Goal: Communication & Community: Answer question/provide support

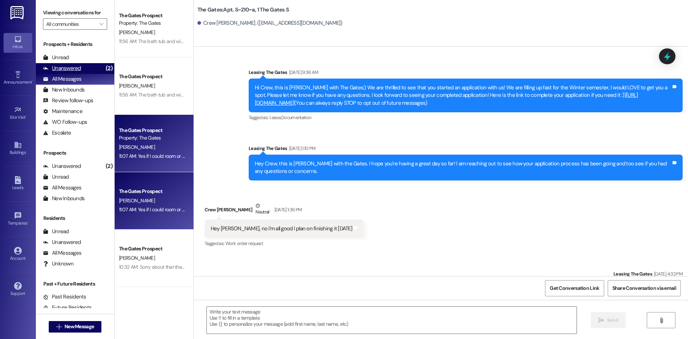
scroll to position [4381, 0]
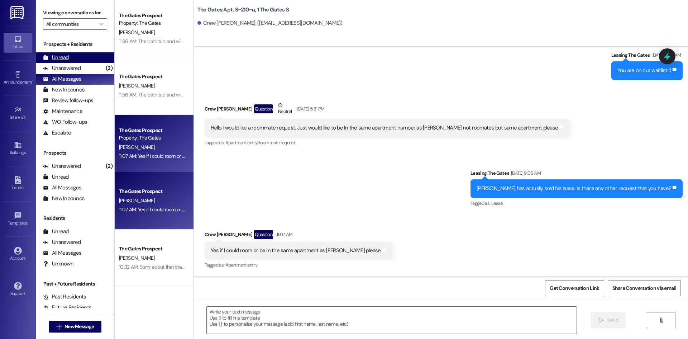
click at [69, 59] on div "Unread (0)" at bounding box center [75, 57] width 78 height 11
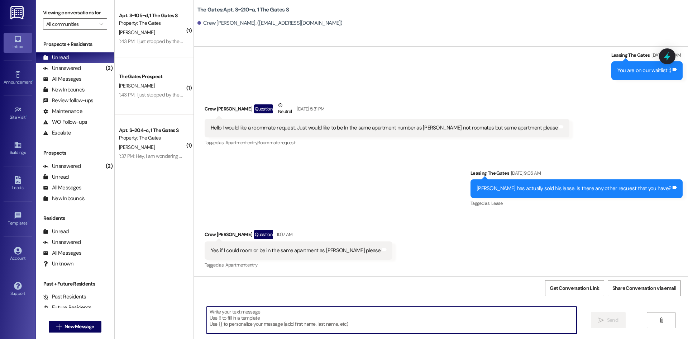
click at [291, 325] on textarea at bounding box center [392, 319] width 370 height 27
type textarea "Sounds good :))"
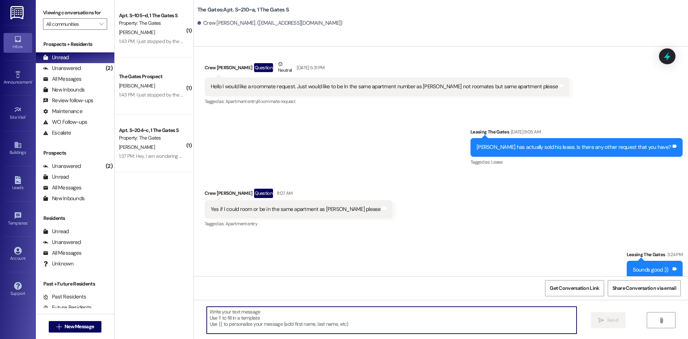
scroll to position [4431, 0]
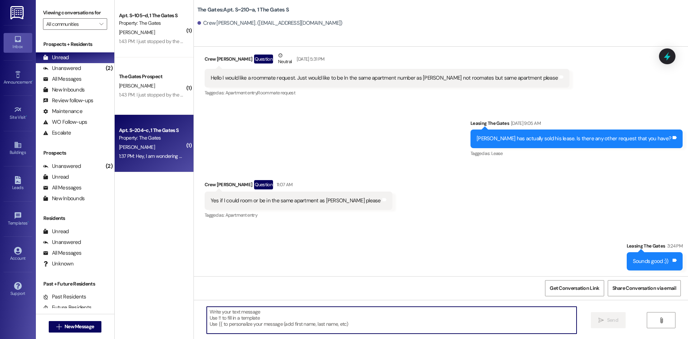
click at [119, 139] on div "Property: The Gates" at bounding box center [152, 138] width 66 height 8
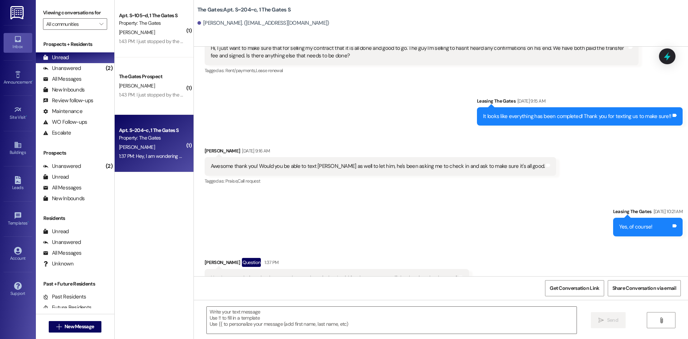
scroll to position [19307, 0]
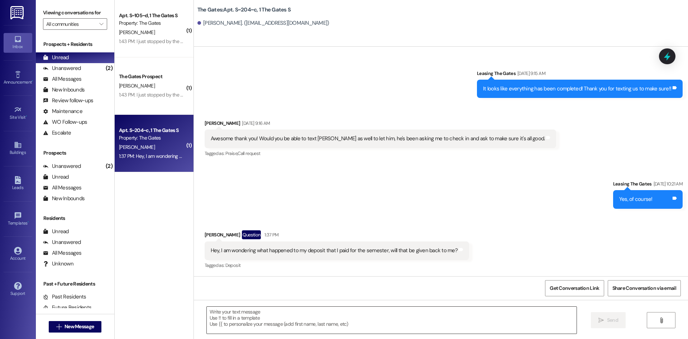
click at [295, 316] on textarea at bounding box center [392, 319] width 370 height 27
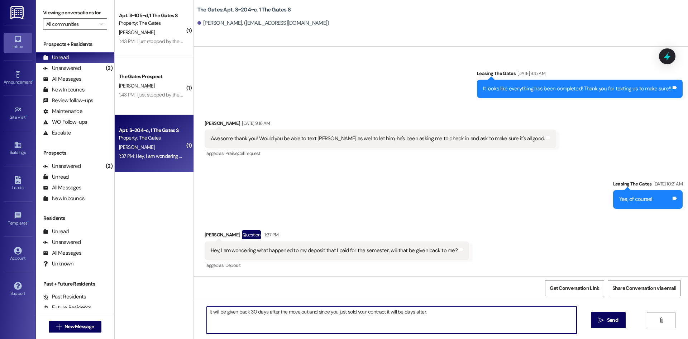
type textarea "It will be given back 30 days after the move out and since you just sold your c…"
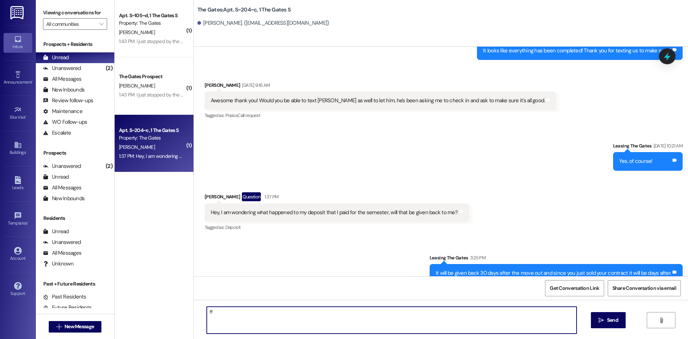
scroll to position [19358, 0]
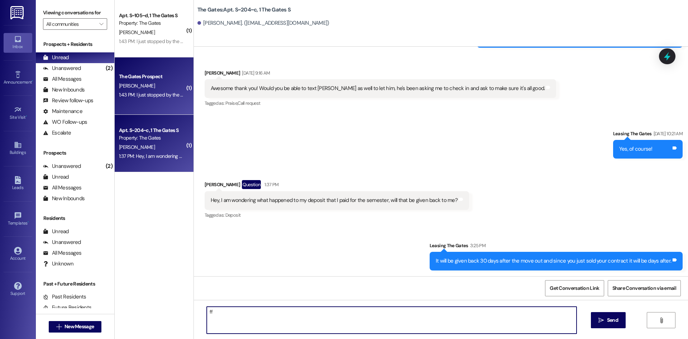
type textarea "ff"
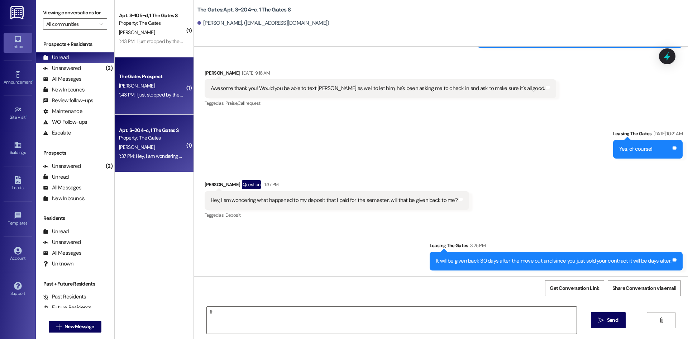
click at [149, 74] on div "The Gates Prospect" at bounding box center [152, 77] width 66 height 8
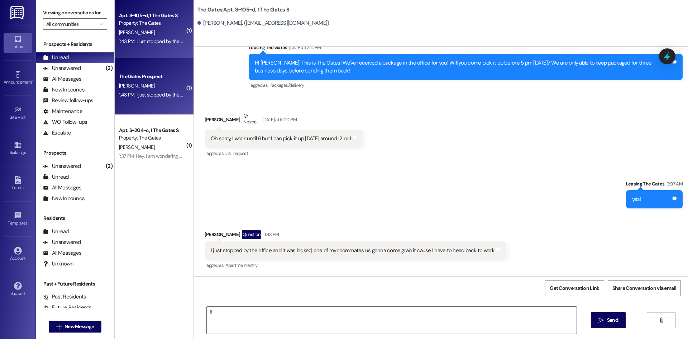
scroll to position [411, 0]
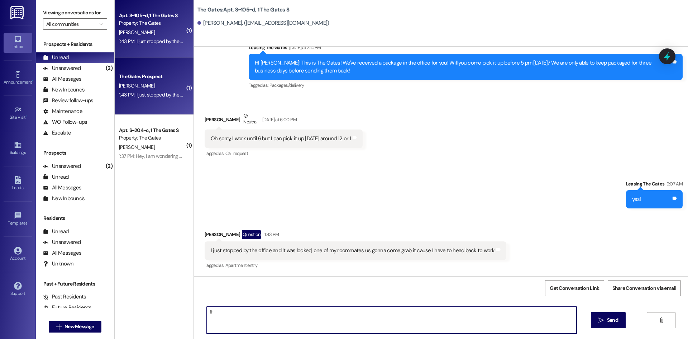
drag, startPoint x: 230, startPoint y: 311, endPoint x: 179, endPoint y: 306, distance: 51.5
click at [179, 306] on div "( 1 ) Apt. S~105~d, 1 The Gates S Property: The Gates [PERSON_NAME] 1:43 PM: I …" at bounding box center [401, 169] width 573 height 339
type textarea "Sounds good, sorry that the office was closed"
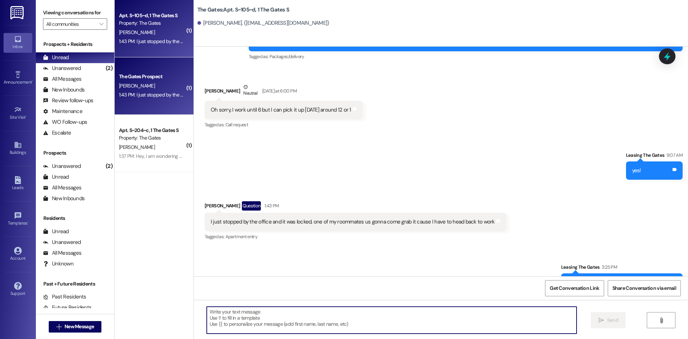
scroll to position [462, 0]
